Goal: Information Seeking & Learning: Understand process/instructions

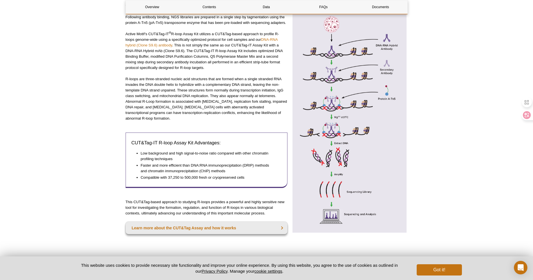
scroll to position [216, 0]
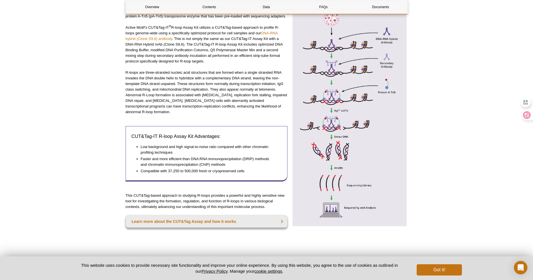
click at [530, 114] on icon at bounding box center [527, 115] width 8 height 8
click at [528, 117] on icon at bounding box center [527, 115] width 6 height 6
click at [528, 114] on icon at bounding box center [527, 115] width 5 height 4
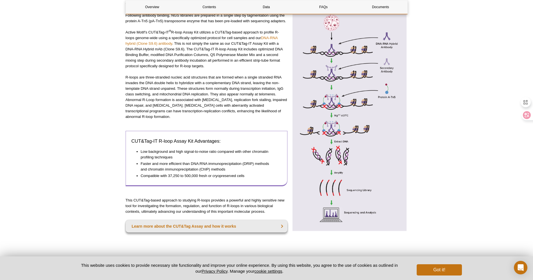
scroll to position [212, 0]
drag, startPoint x: 209, startPoint y: 159, endPoint x: 230, endPoint y: 159, distance: 21.7
click at [230, 161] on li "Faster and more efficient than DNA:RNA immunoprecipitation (DRIP) methods and c…" at bounding box center [208, 166] width 135 height 11
click at [224, 161] on li "Faster and more efficient than DNA:RNA immunoprecipitation (DRIP) methods and c…" at bounding box center [208, 166] width 135 height 11
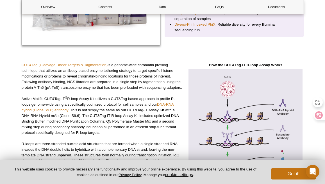
scroll to position [152, 0]
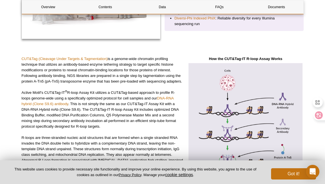
click at [319, 116] on icon at bounding box center [319, 115] width 6 height 6
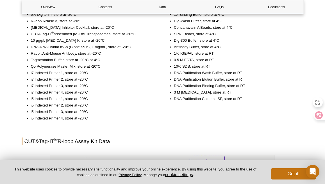
scroll to position [475, 0]
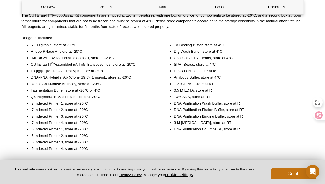
click at [85, 107] on li "i7 Indexed Primer 2, store at -20°C" at bounding box center [93, 110] width 124 height 6
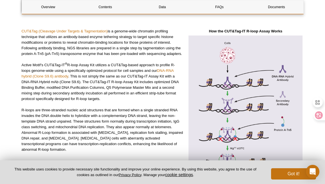
scroll to position [165, 0]
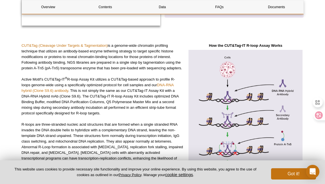
click at [154, 51] on p "CUT&Tag (Cleavage Under Targets & Tagmentation) is a genome-wide chromatin prof…" at bounding box center [103, 57] width 162 height 28
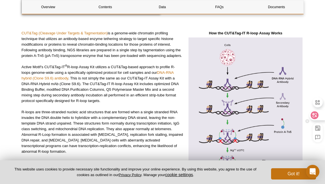
click at [313, 116] on icon at bounding box center [315, 115] width 5 height 4
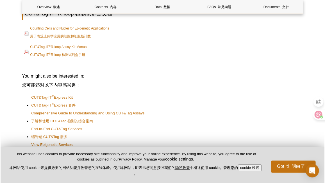
scroll to position [2056, 0]
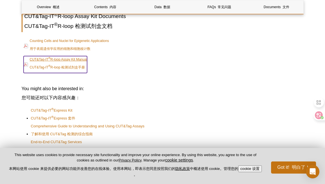
click at [61, 56] on link "CUT&Tag-IT ® R-loop Assay Kit Manual CUT&Tag-IT ® R-loop 检测试剂盒手册" at bounding box center [56, 64] width 64 height 17
